Goal: Information Seeking & Learning: Learn about a topic

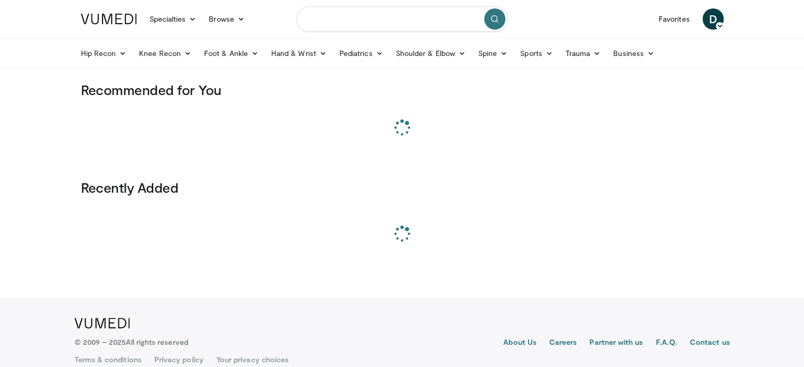
click at [388, 14] on input "Search topics, interventions" at bounding box center [401, 18] width 211 height 25
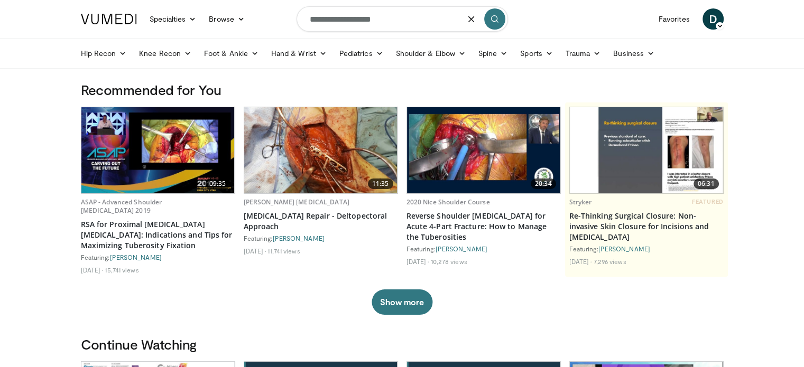
type input "**********"
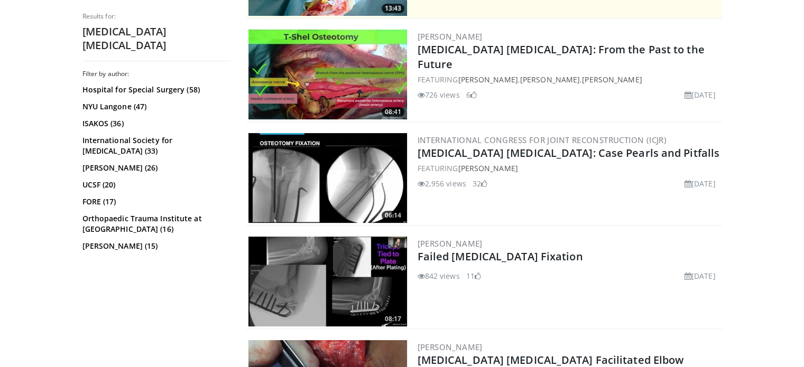
scroll to position [300, 0]
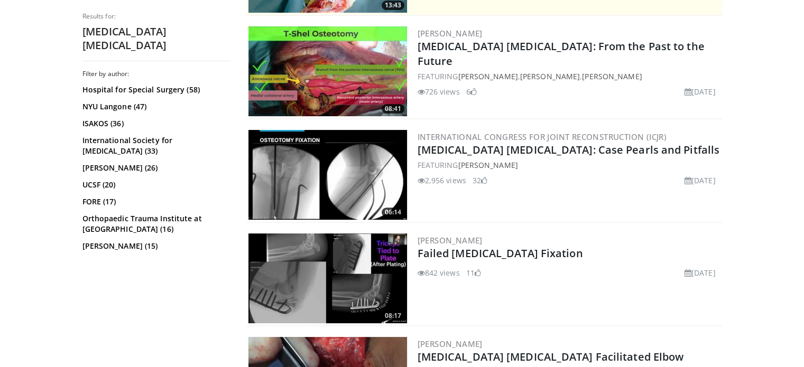
click at [340, 166] on img at bounding box center [327, 175] width 158 height 90
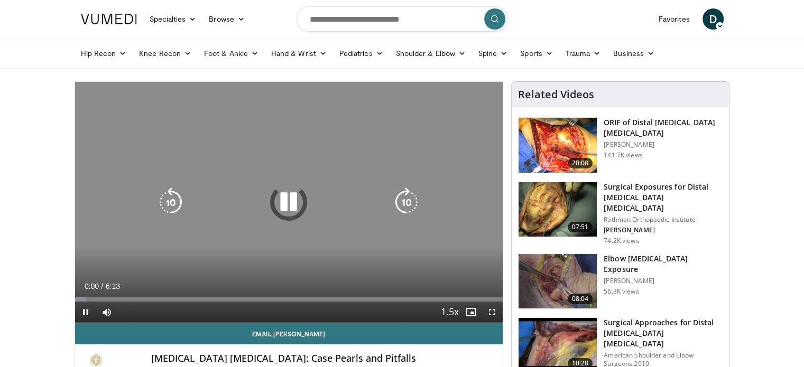
scroll to position [80, 0]
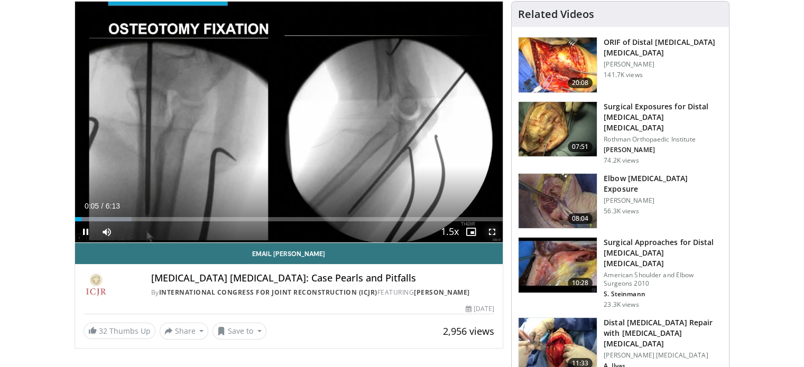
click at [491, 235] on span "Video Player" at bounding box center [491, 231] width 21 height 21
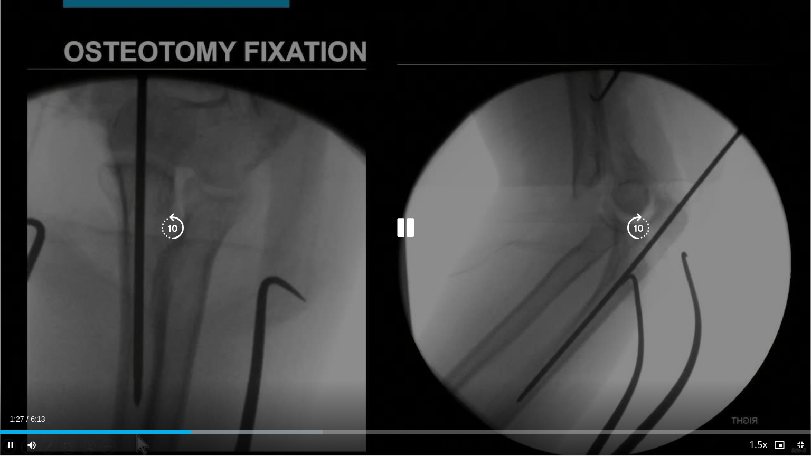
click at [650, 194] on div "10 seconds Tap to unmute" at bounding box center [405, 228] width 811 height 456
click at [642, 130] on div "10 seconds Tap to unmute" at bounding box center [405, 228] width 811 height 456
click at [643, 130] on div "10 seconds Tap to unmute" at bounding box center [405, 228] width 811 height 456
click at [424, 229] on div "Video Player" at bounding box center [405, 228] width 487 height 21
click at [402, 228] on icon "Video Player" at bounding box center [406, 228] width 30 height 30
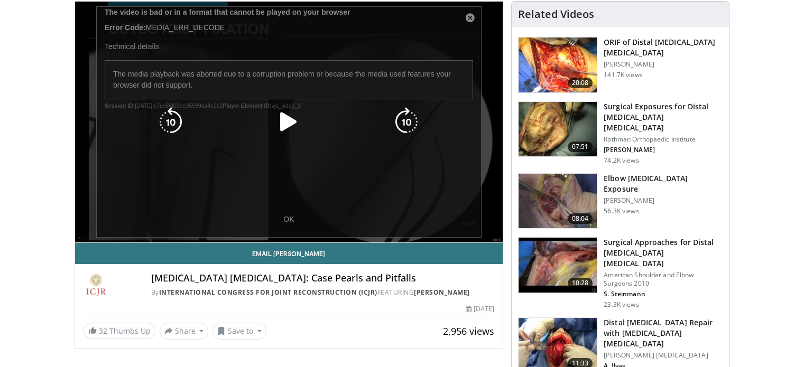
click at [299, 120] on icon "Video Player" at bounding box center [289, 122] width 30 height 30
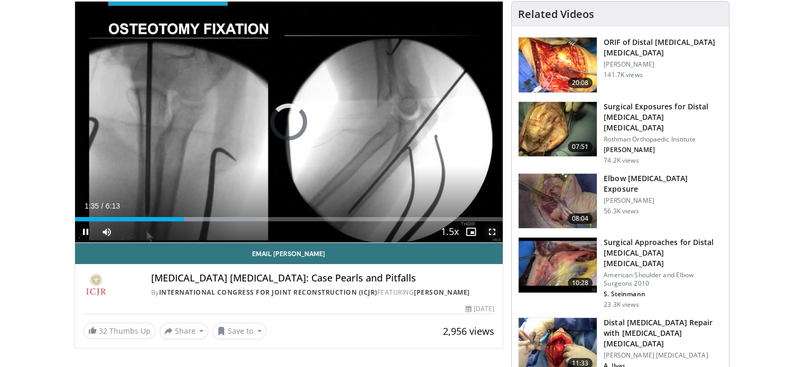
click at [490, 228] on span "Video Player" at bounding box center [491, 231] width 21 height 21
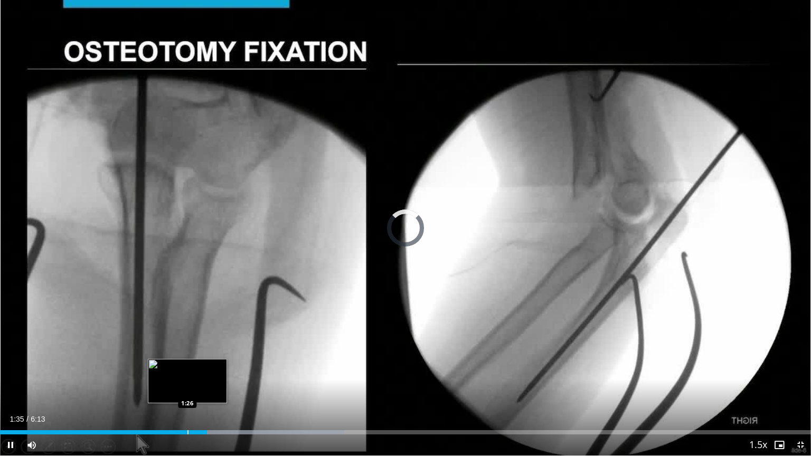
click at [188, 367] on div "Loaded : 42.48% 1:35 1:26" at bounding box center [405, 430] width 811 height 10
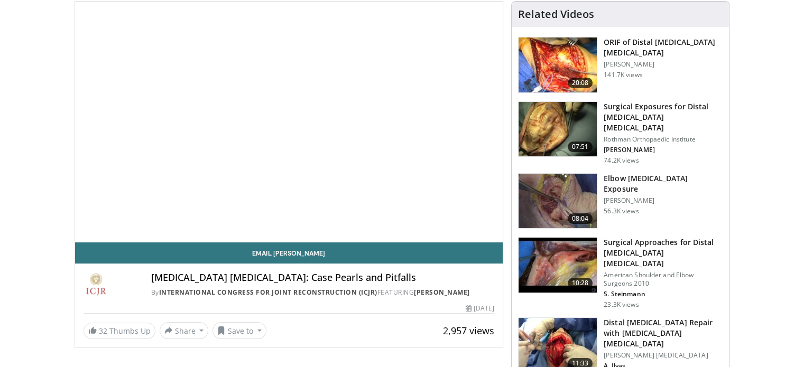
scroll to position [80, 0]
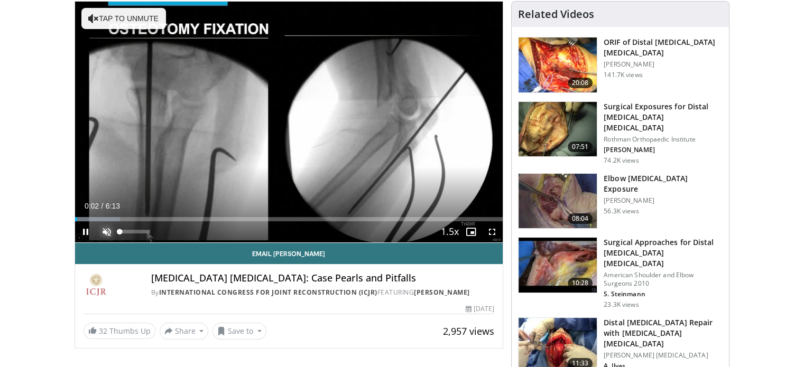
click at [98, 230] on span "Video Player" at bounding box center [106, 231] width 21 height 21
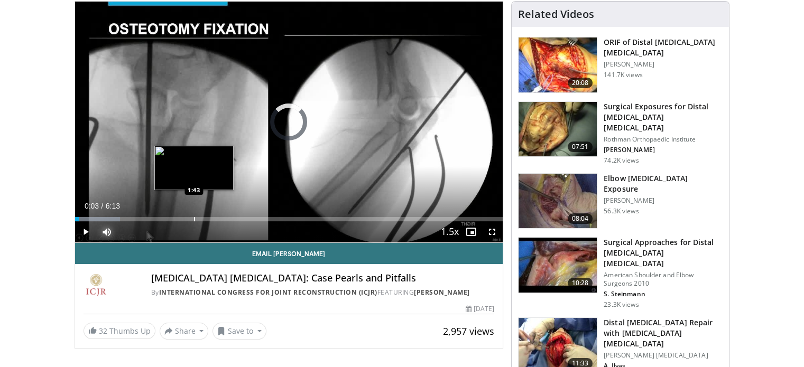
click at [194, 217] on div "Progress Bar" at bounding box center [194, 219] width 1 height 4
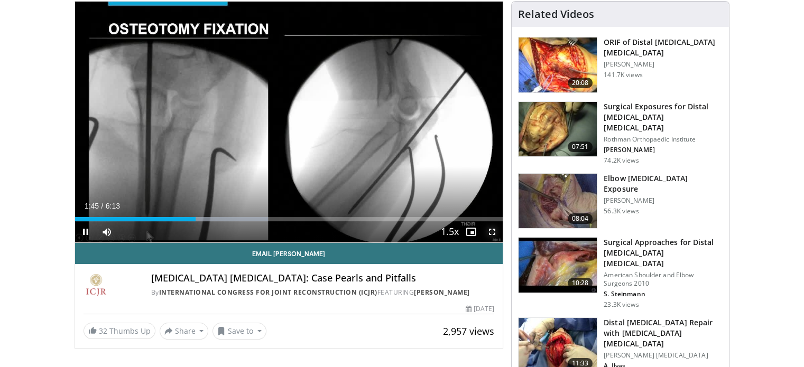
click at [496, 236] on span "Video Player" at bounding box center [491, 231] width 21 height 21
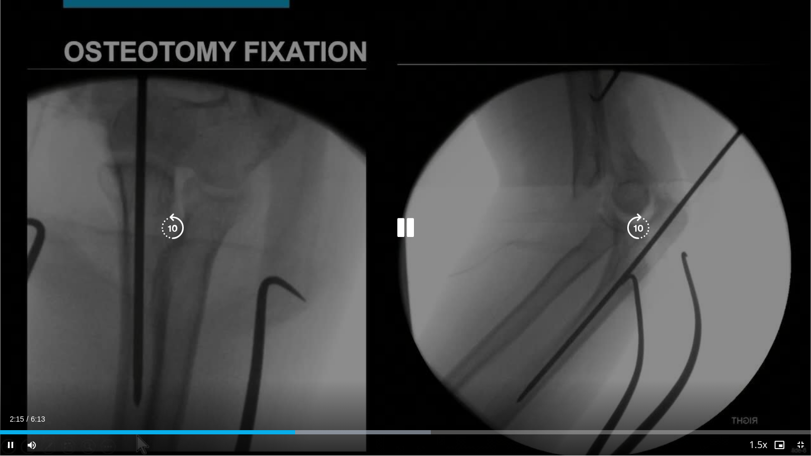
click at [721, 134] on div "10 seconds Tap to unmute" at bounding box center [405, 228] width 811 height 456
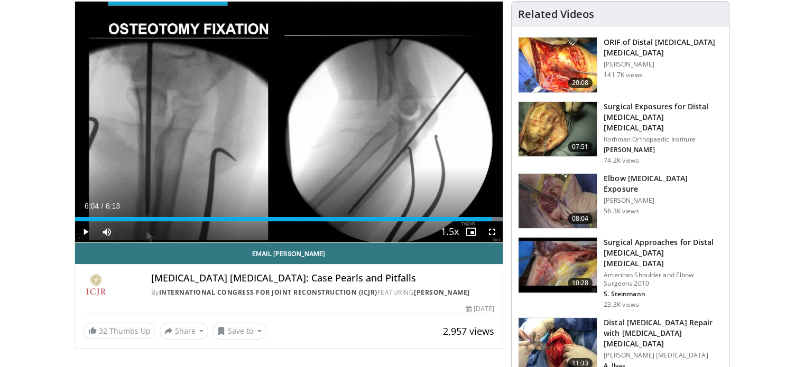
click at [630, 317] on h3 "Distal [MEDICAL_DATA] Repair with [MEDICAL_DATA] [MEDICAL_DATA]" at bounding box center [662, 333] width 119 height 32
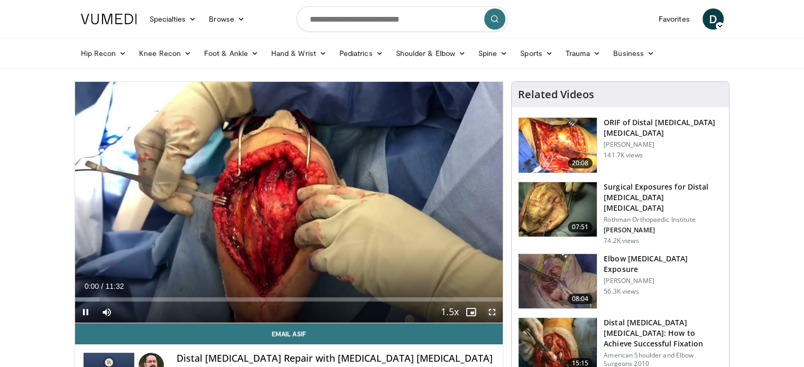
click at [490, 313] on span "Video Player" at bounding box center [491, 312] width 21 height 21
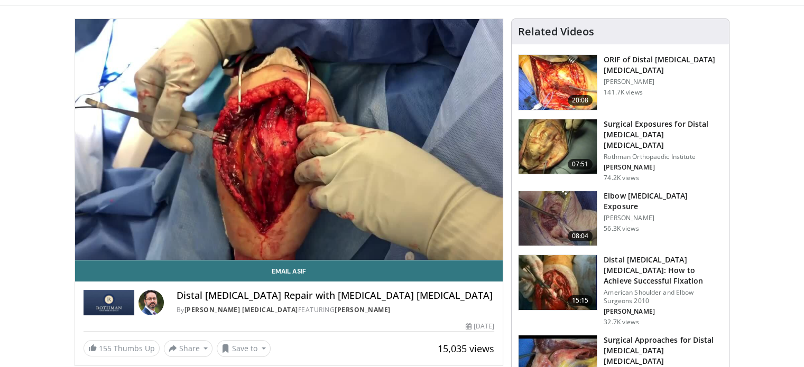
scroll to position [74, 0]
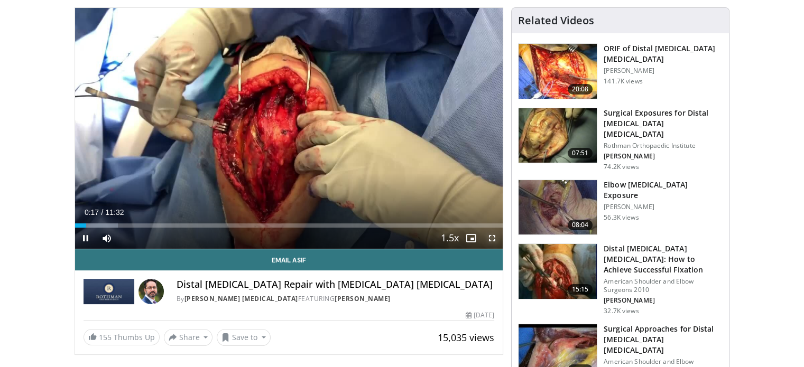
click at [492, 238] on span "Video Player" at bounding box center [491, 238] width 21 height 21
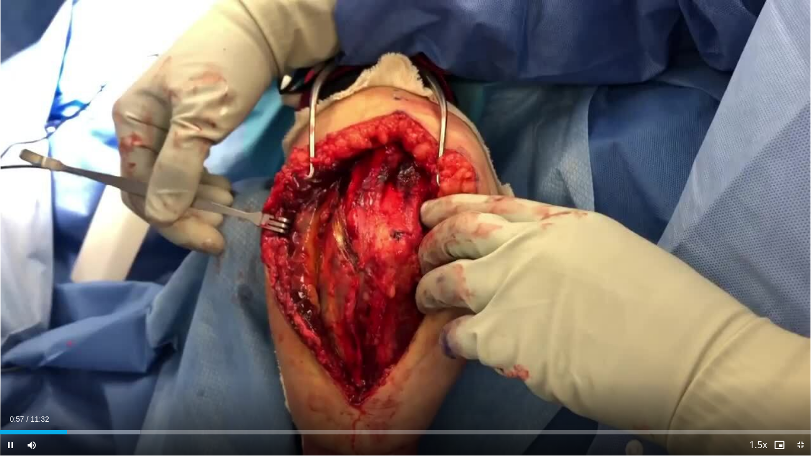
click at [447, 367] on div "Current Time 0:57 / Duration 11:32" at bounding box center [405, 420] width 811 height 10
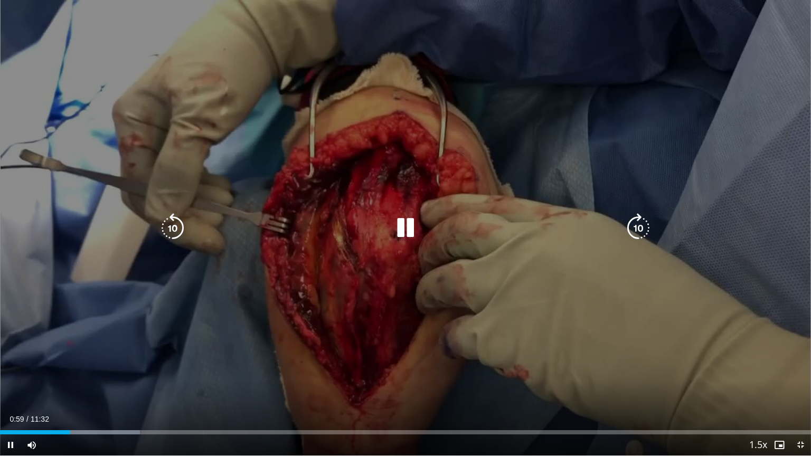
click at [411, 235] on icon "Video Player" at bounding box center [406, 228] width 30 height 30
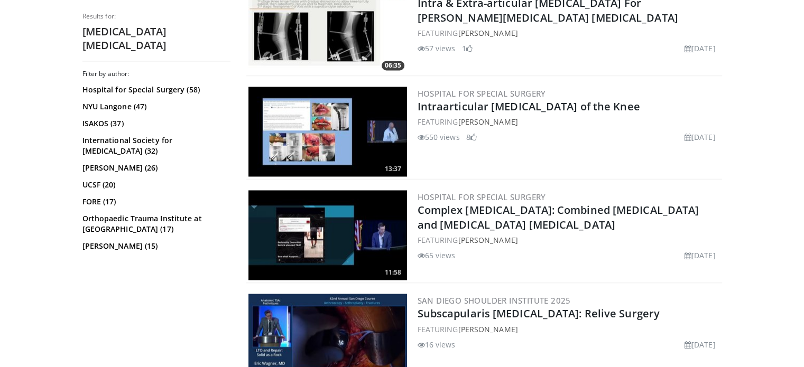
scroll to position [1690, 0]
